Goal: Information Seeking & Learning: Learn about a topic

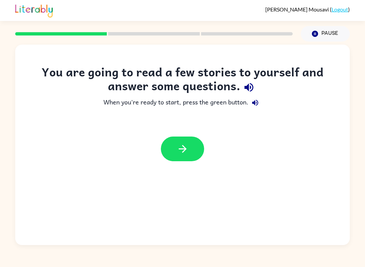
click at [317, 24] on div "Pause Pause" at bounding box center [325, 34] width 57 height 24
click at [308, 45] on div "You are going to read a few stories to yourself and answer some questions. When…" at bounding box center [182, 145] width 335 height 200
click at [179, 153] on icon "button" at bounding box center [183, 149] width 12 height 12
click at [183, 151] on div at bounding box center [182, 149] width 43 height 25
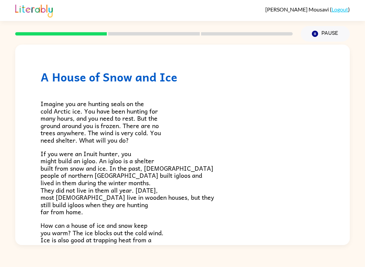
click at [330, 54] on div "A House of Snow and Ice Imagine you are hunting seals on the cold Arctic ice. Y…" at bounding box center [182, 192] width 335 height 295
click at [322, 34] on button "Pause Pause" at bounding box center [325, 34] width 49 height 16
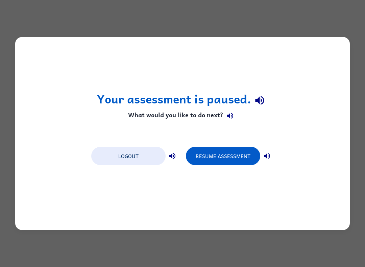
click at [119, 155] on button "Logout" at bounding box center [128, 156] width 74 height 18
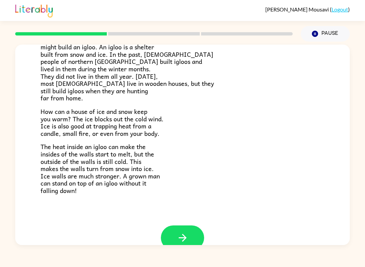
scroll to position [115, 0]
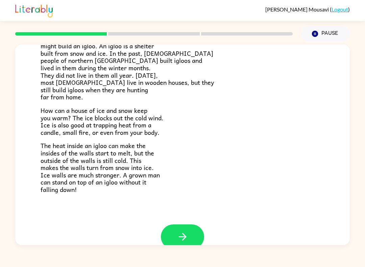
click at [181, 237] on icon "button" at bounding box center [183, 237] width 12 height 12
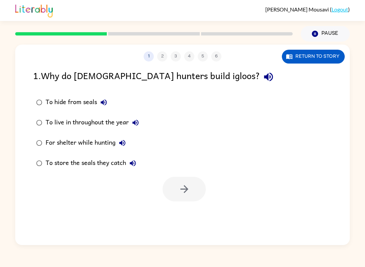
scroll to position [0, 0]
click at [317, 63] on button "Return to story" at bounding box center [313, 57] width 63 height 14
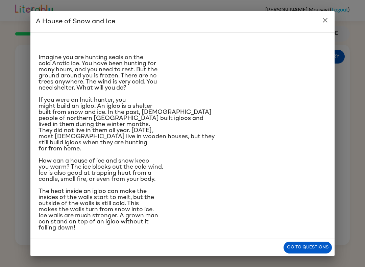
click at [334, 13] on h2 "A House of Snow and Ice" at bounding box center [182, 22] width 304 height 22
click at [326, 22] on icon "close" at bounding box center [325, 20] width 5 height 5
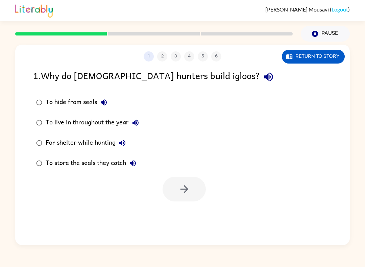
click at [321, 32] on button "Pause Pause" at bounding box center [325, 34] width 49 height 16
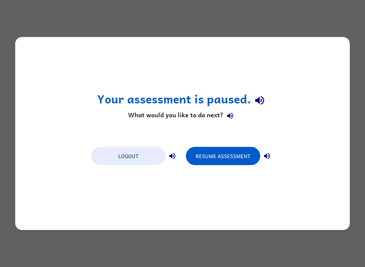
click at [105, 161] on button "Logout" at bounding box center [128, 156] width 74 height 18
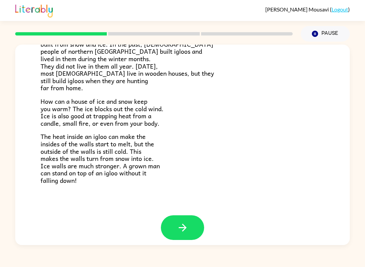
scroll to position [124, 0]
click at [181, 224] on icon "button" at bounding box center [182, 228] width 8 height 8
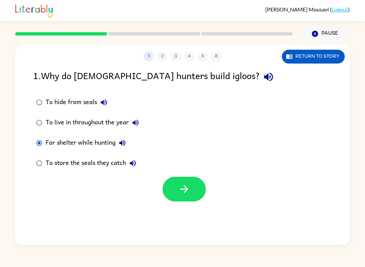
click at [186, 199] on button "button" at bounding box center [184, 189] width 43 height 25
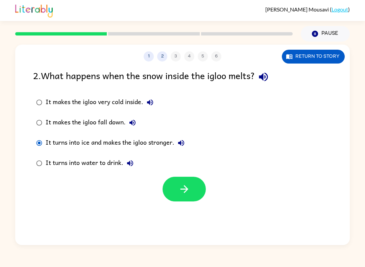
click at [189, 196] on button "button" at bounding box center [184, 189] width 43 height 25
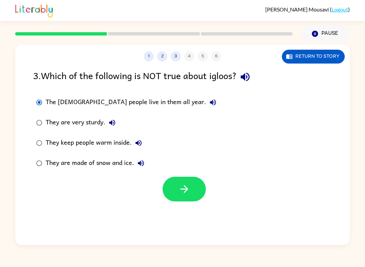
click at [186, 189] on icon "button" at bounding box center [184, 189] width 12 height 12
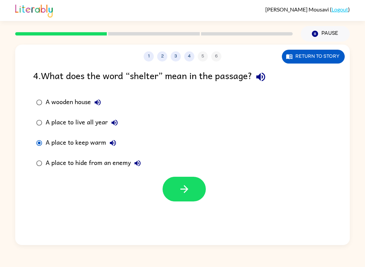
click at [188, 198] on button "button" at bounding box center [184, 189] width 43 height 25
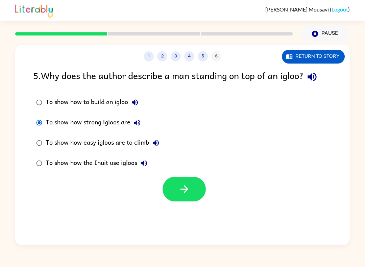
click at [186, 194] on icon "button" at bounding box center [184, 189] width 12 height 12
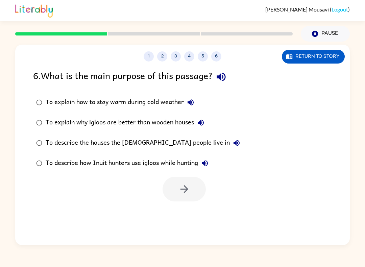
click at [131, 162] on div "To describe how Inuit hunters use igloos while hunting" at bounding box center [129, 164] width 166 height 14
click at [176, 186] on button "button" at bounding box center [184, 189] width 43 height 25
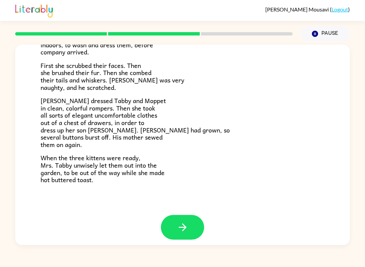
scroll to position [102, 0]
click at [186, 227] on icon "button" at bounding box center [183, 228] width 12 height 12
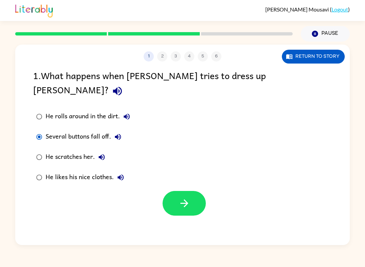
click at [197, 198] on button "button" at bounding box center [184, 203] width 43 height 25
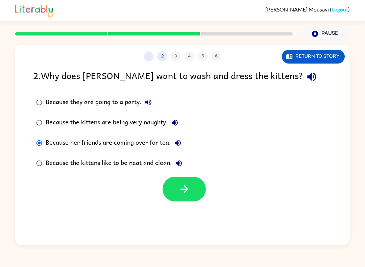
click at [189, 193] on icon "button" at bounding box center [184, 189] width 12 height 12
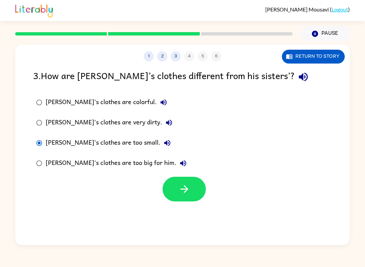
click at [188, 192] on icon "button" at bounding box center [184, 189] width 12 height 12
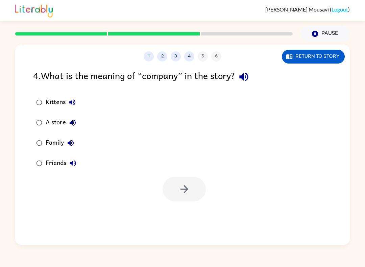
click at [49, 169] on div "Friends" at bounding box center [63, 164] width 34 height 14
click at [195, 200] on button "button" at bounding box center [184, 189] width 43 height 25
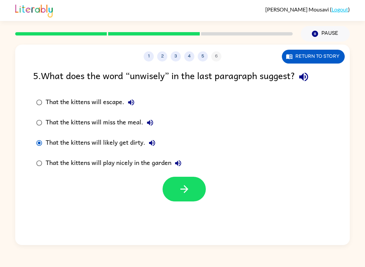
click at [174, 173] on label "That the kittens will play nicely in the garden" at bounding box center [108, 163] width 159 height 20
click at [169, 193] on button "button" at bounding box center [184, 189] width 43 height 25
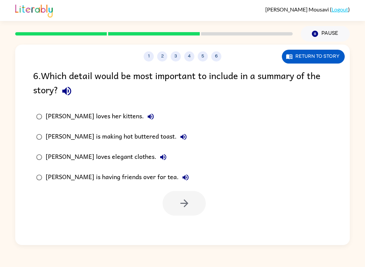
click at [67, 177] on div "Mrs. Cotton is having friends over for tea." at bounding box center [119, 178] width 147 height 14
click at [184, 209] on icon "button" at bounding box center [184, 203] width 12 height 12
